Goal: Information Seeking & Learning: Learn about a topic

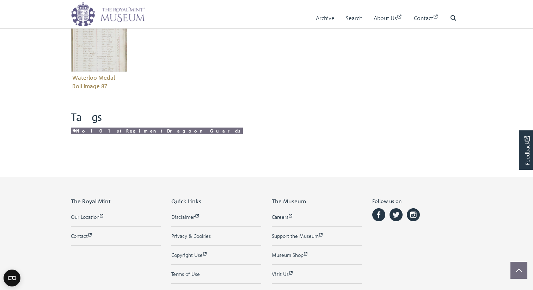
scroll to position [304, 0]
click at [95, 129] on link "No 10 1st Regiment Dragoon Guards" at bounding box center [157, 130] width 172 height 7
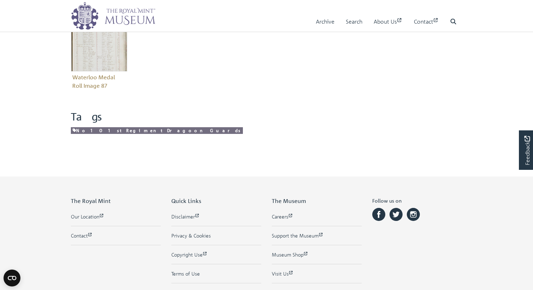
drag, startPoint x: 69, startPoint y: 5, endPoint x: 368, endPoint y: 255, distance: 390.0
click at [368, 255] on body "Consent Details [#IABV2SETTINGS#] About This website uses cookies We use cookie…" at bounding box center [266, 31] width 533 height 671
